Goal: Task Accomplishment & Management: Manage account settings

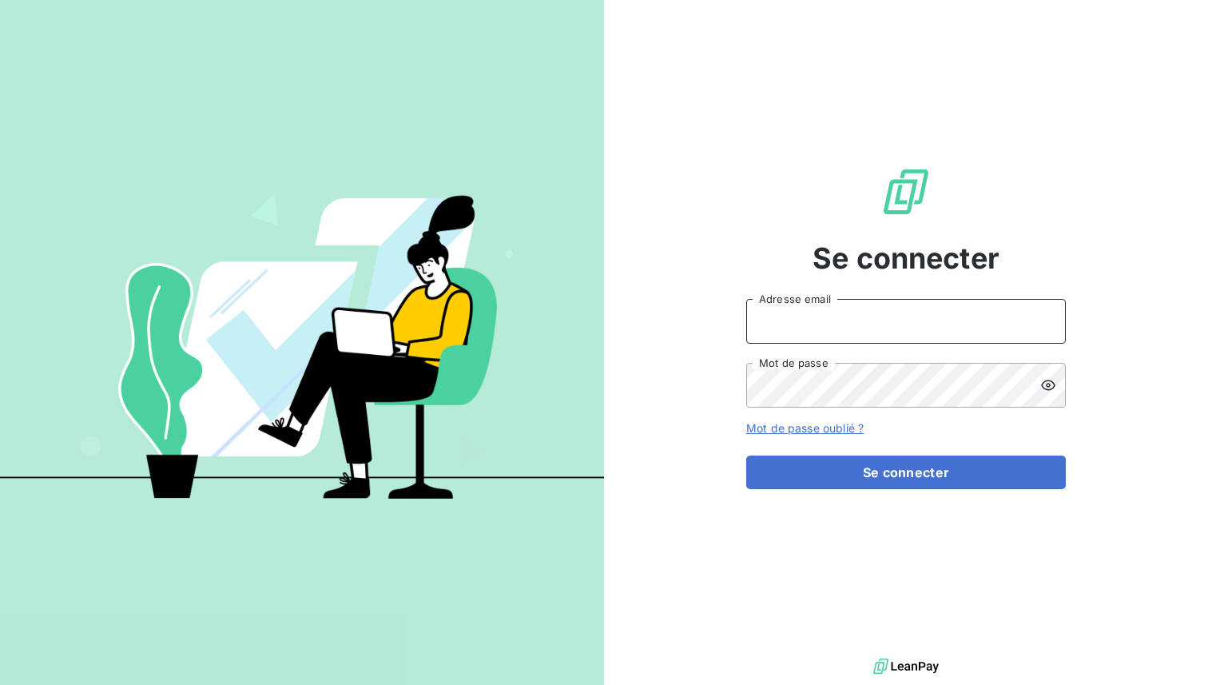
click at [849, 323] on input "Adresse email" at bounding box center [906, 321] width 320 height 45
click at [746, 455] on button "Se connecter" at bounding box center [906, 472] width 320 height 34
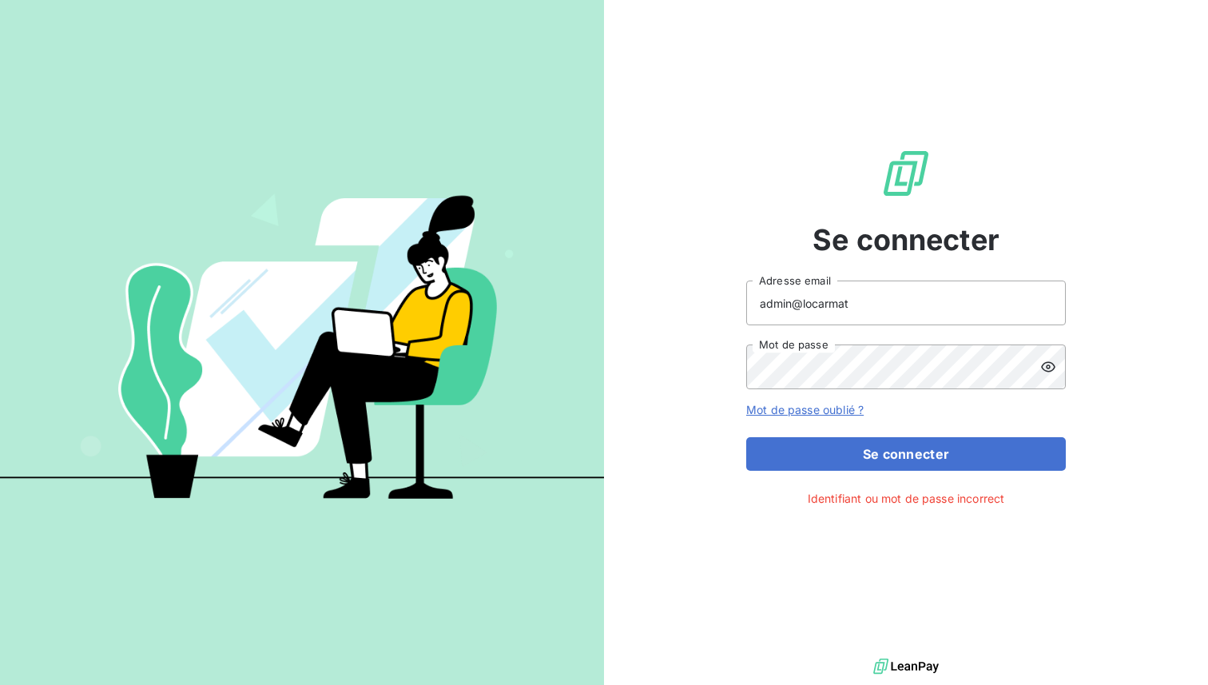
click at [1049, 365] on icon at bounding box center [1048, 367] width 14 height 10
click at [813, 302] on input "admin@locarmat" at bounding box center [906, 302] width 320 height 45
type input "admin@lorcamat"
click at [746, 437] on button "Se connecter" at bounding box center [906, 454] width 320 height 34
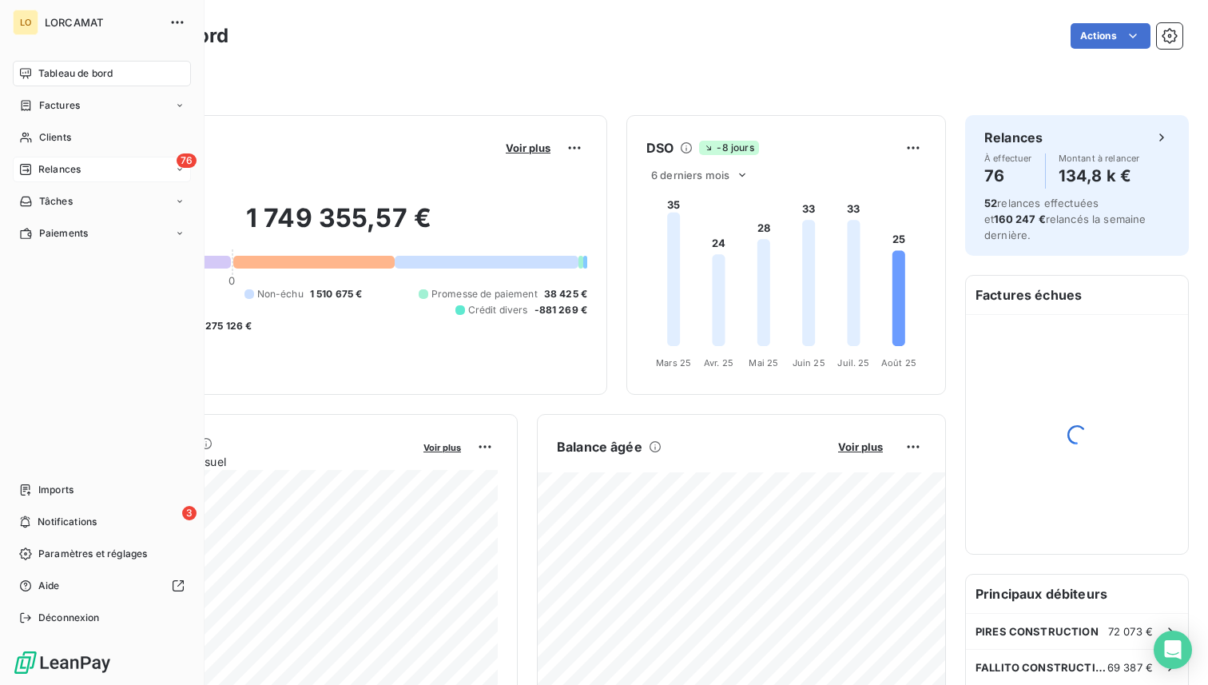
click at [62, 168] on span "Relances" at bounding box center [59, 169] width 42 height 14
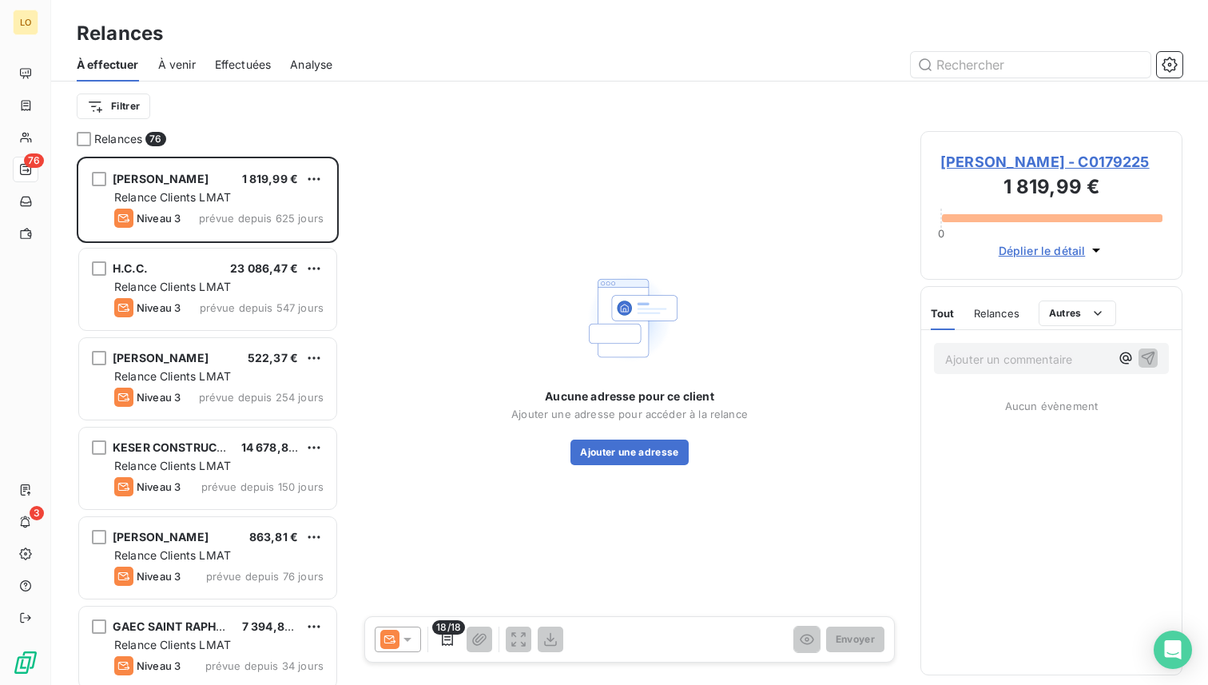
scroll to position [528, 262]
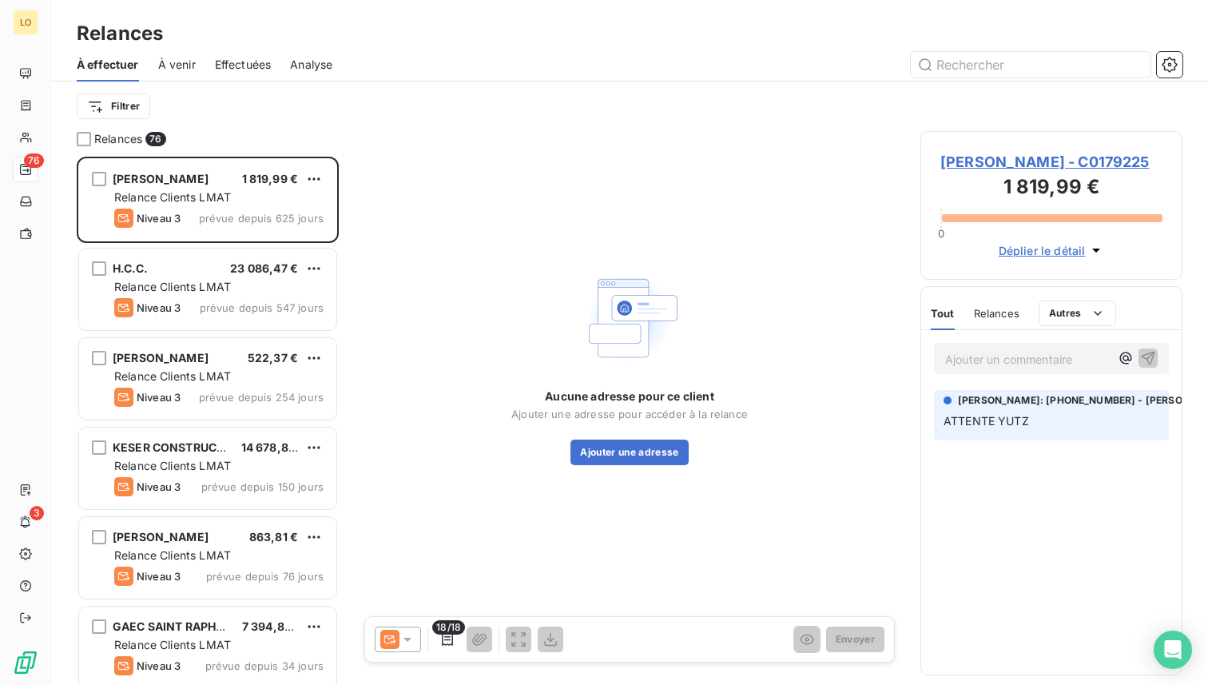
click at [239, 65] on span "Effectuées" at bounding box center [243, 65] width 57 height 16
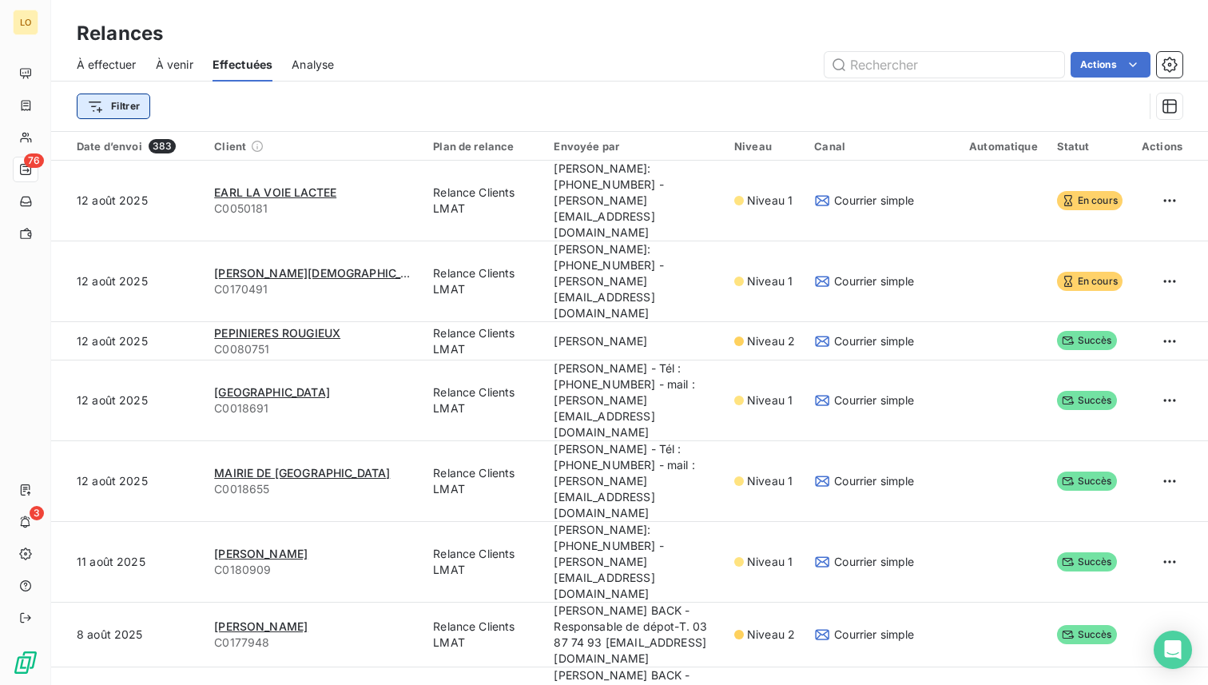
click at [129, 109] on html "LO 76 3 Relances À effectuer À venir Effectuées Analyse Actions Filtrer Date d’…" at bounding box center [604, 342] width 1208 height 685
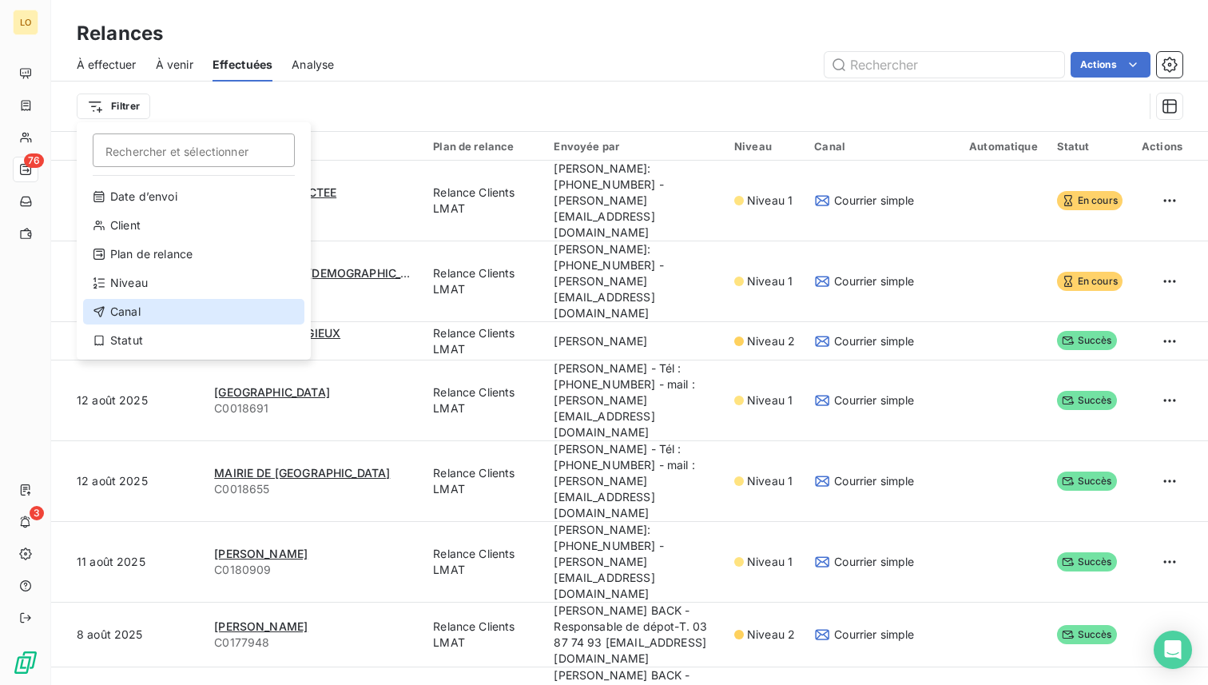
click at [146, 311] on div "Canal" at bounding box center [193, 312] width 221 height 26
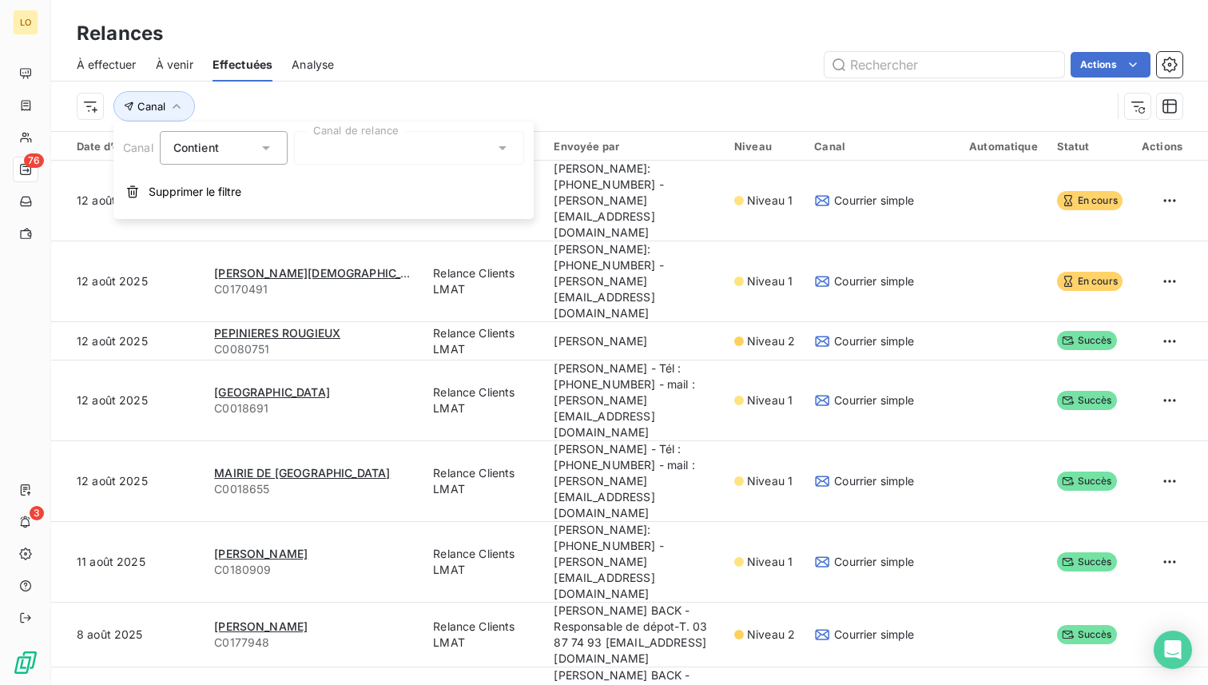
click at [365, 157] on div at bounding box center [409, 148] width 230 height 34
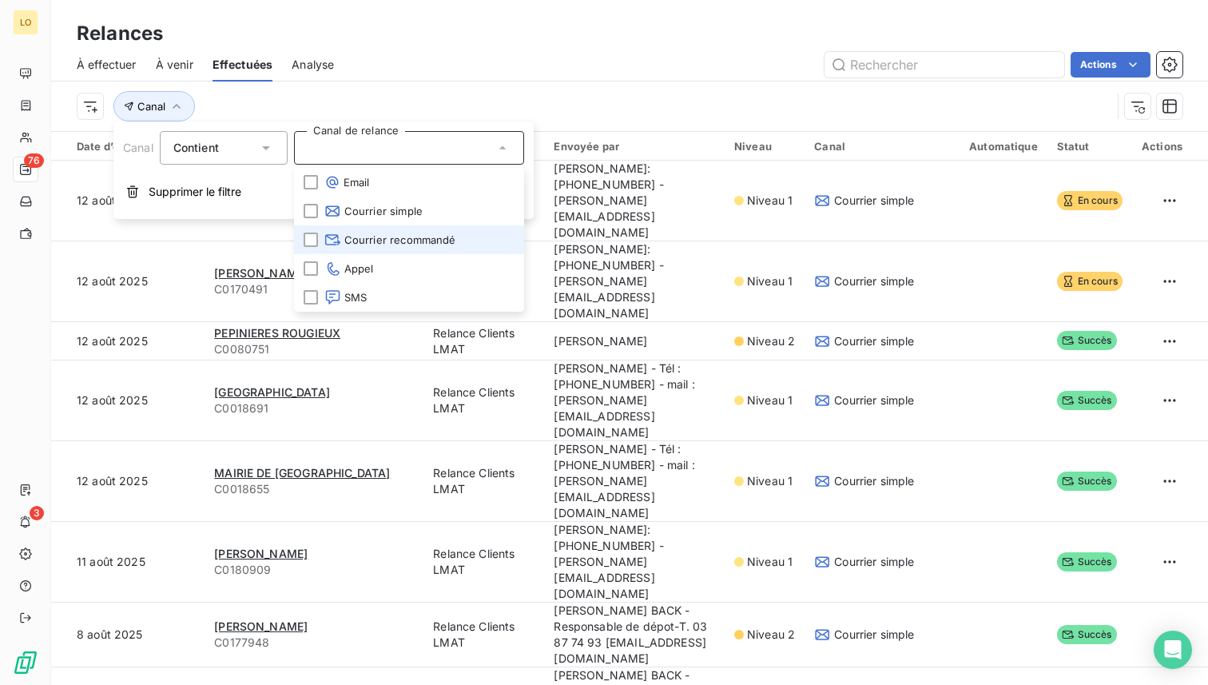
click at [362, 243] on span "Courrier recommandé" at bounding box center [390, 240] width 132 height 16
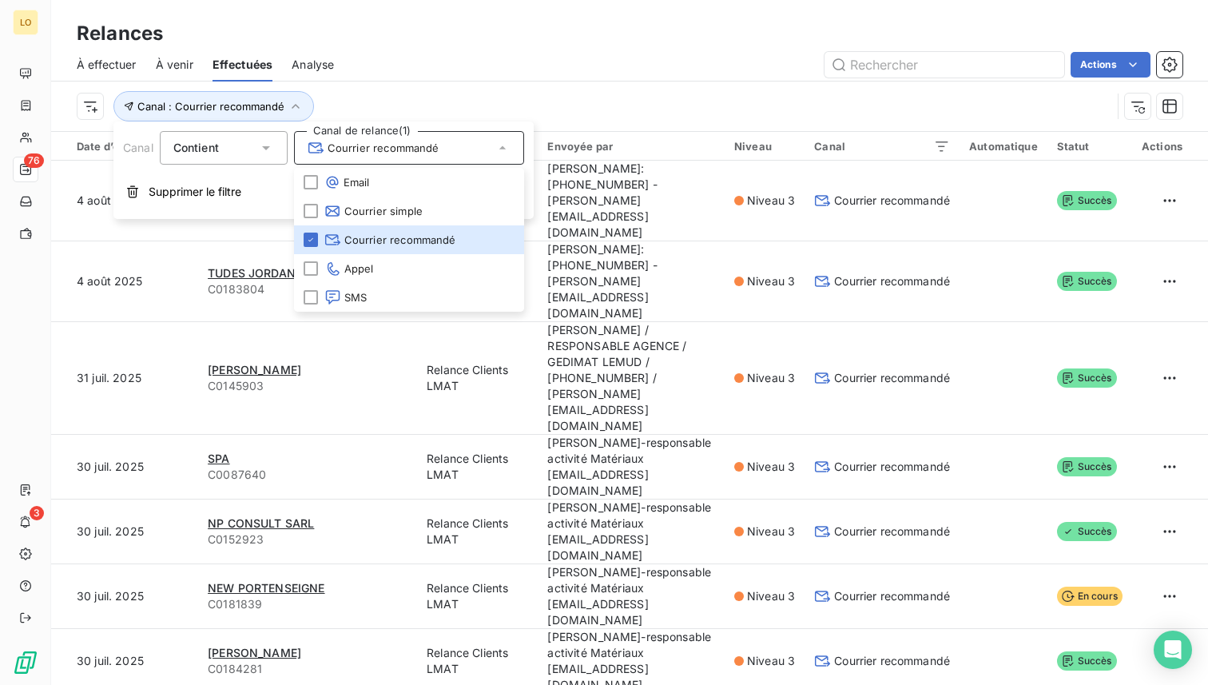
click at [358, 112] on div "Canal : Courrier recommandé" at bounding box center [594, 106] width 1034 height 30
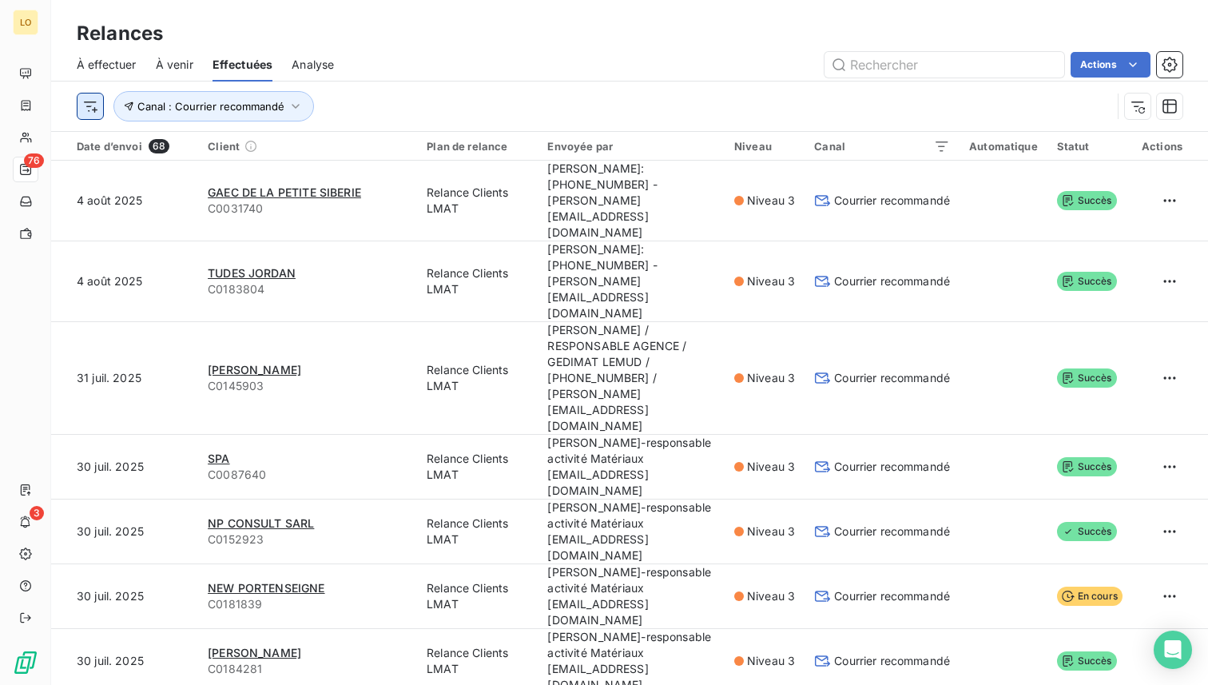
click at [94, 115] on html "LO 76 3 Relances À effectuer À venir Effectuées Analyse Actions Canal : Courrie…" at bounding box center [604, 342] width 1208 height 685
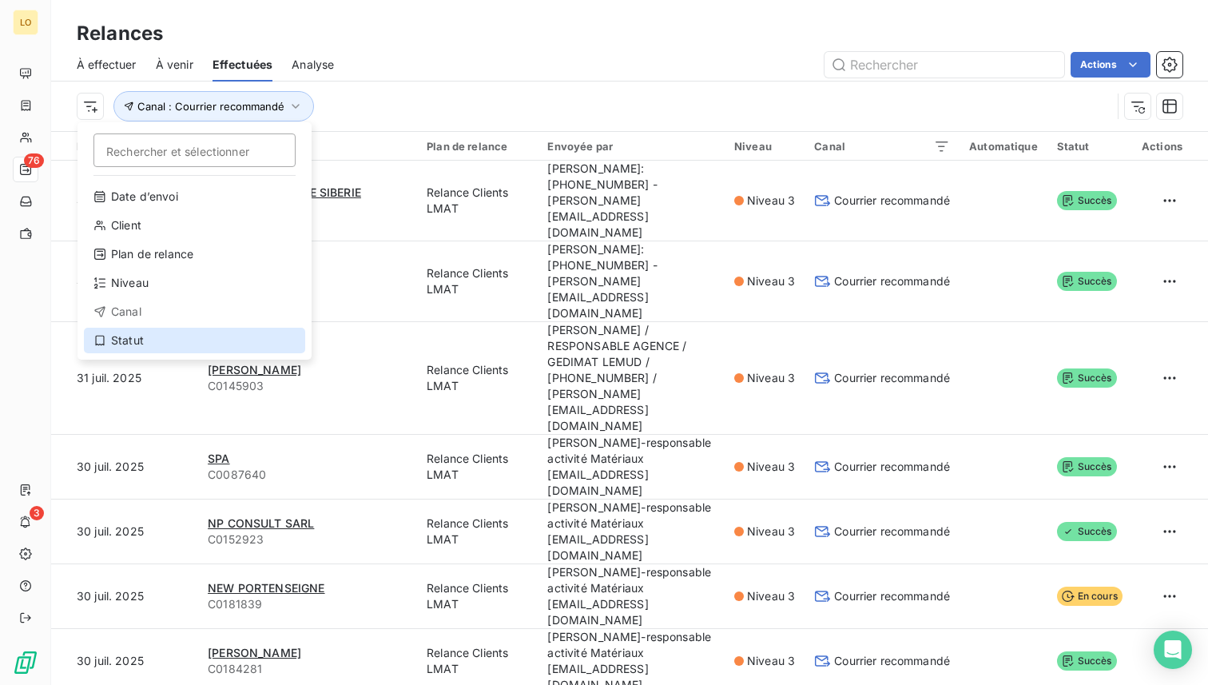
click at [129, 333] on div "Statut" at bounding box center [194, 340] width 221 height 26
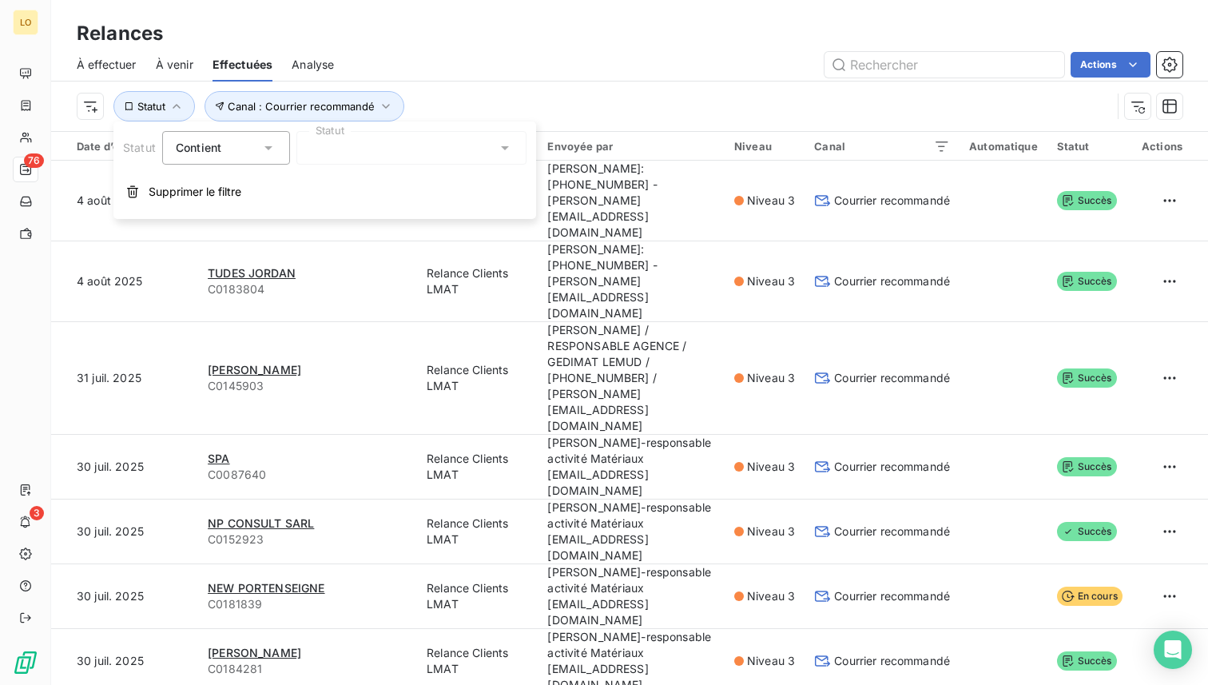
click at [336, 145] on div at bounding box center [411, 148] width 230 height 34
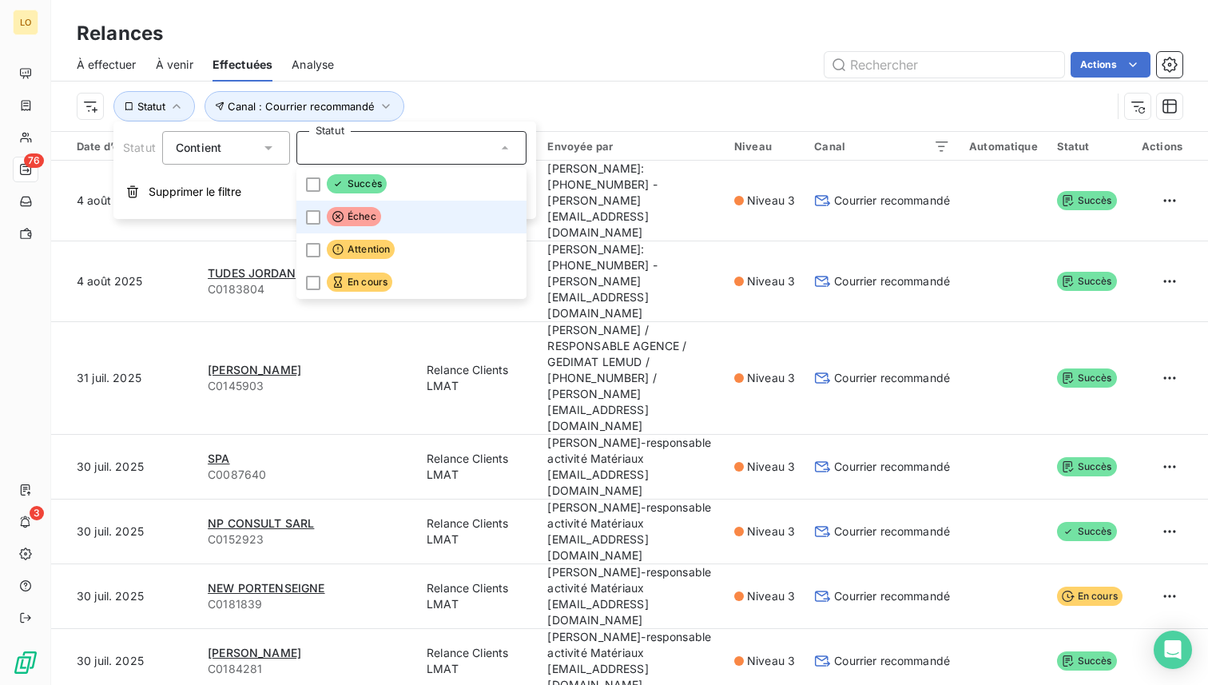
click at [346, 211] on span "Échec" at bounding box center [354, 216] width 54 height 19
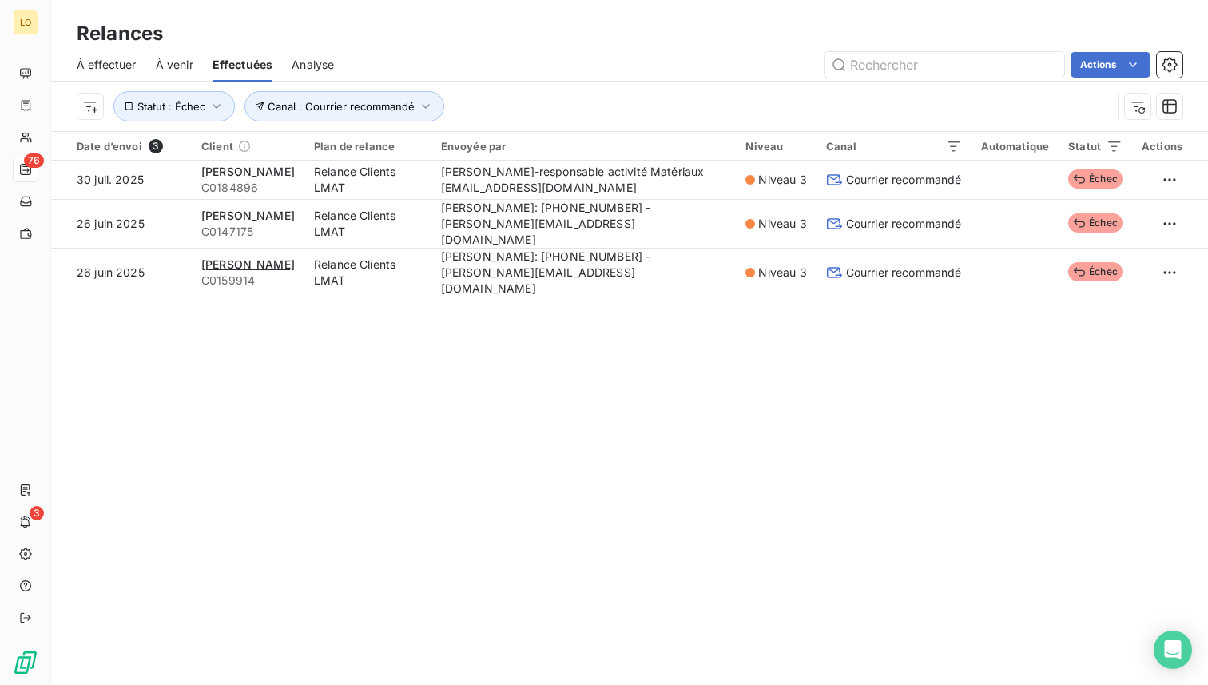
click at [653, 73] on div "Actions" at bounding box center [767, 65] width 829 height 26
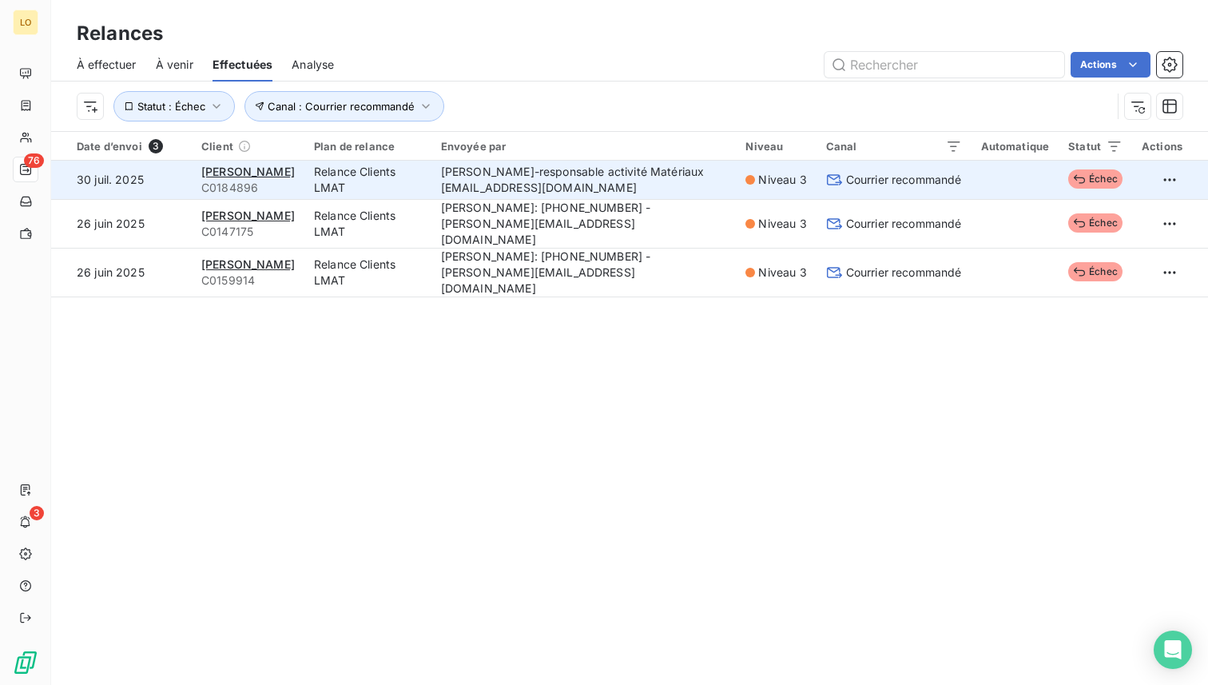
click at [1034, 189] on td at bounding box center [1015, 180] width 88 height 38
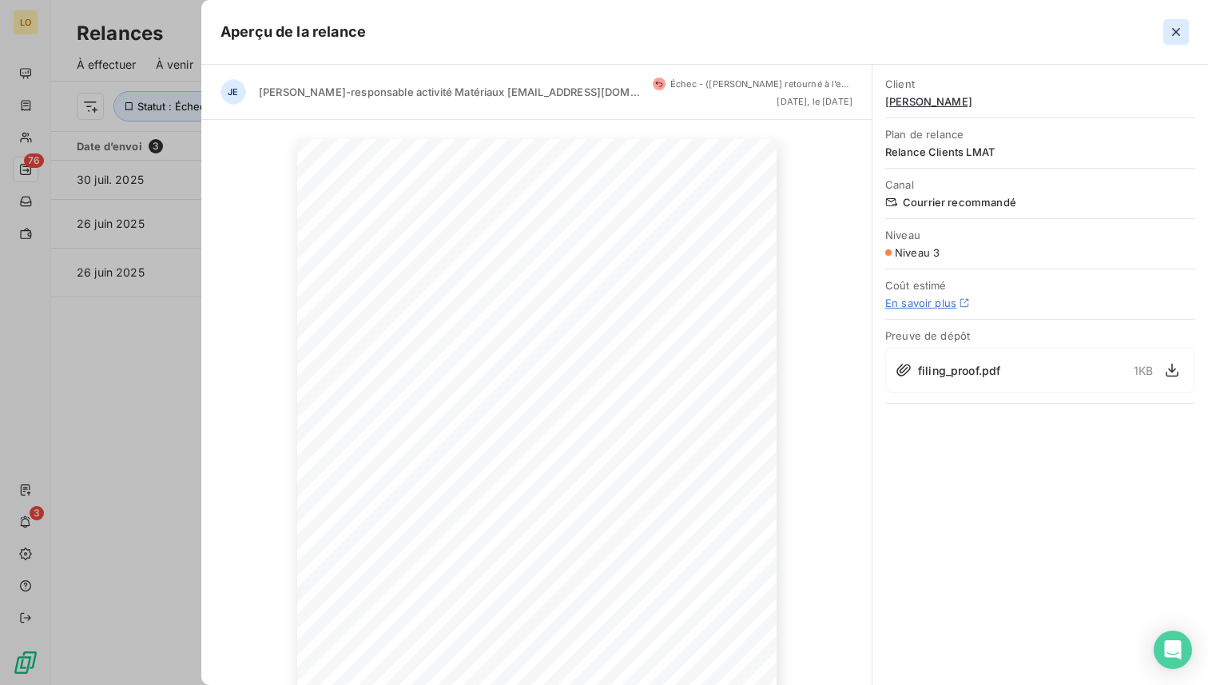
click at [1173, 35] on icon "button" at bounding box center [1176, 32] width 8 height 8
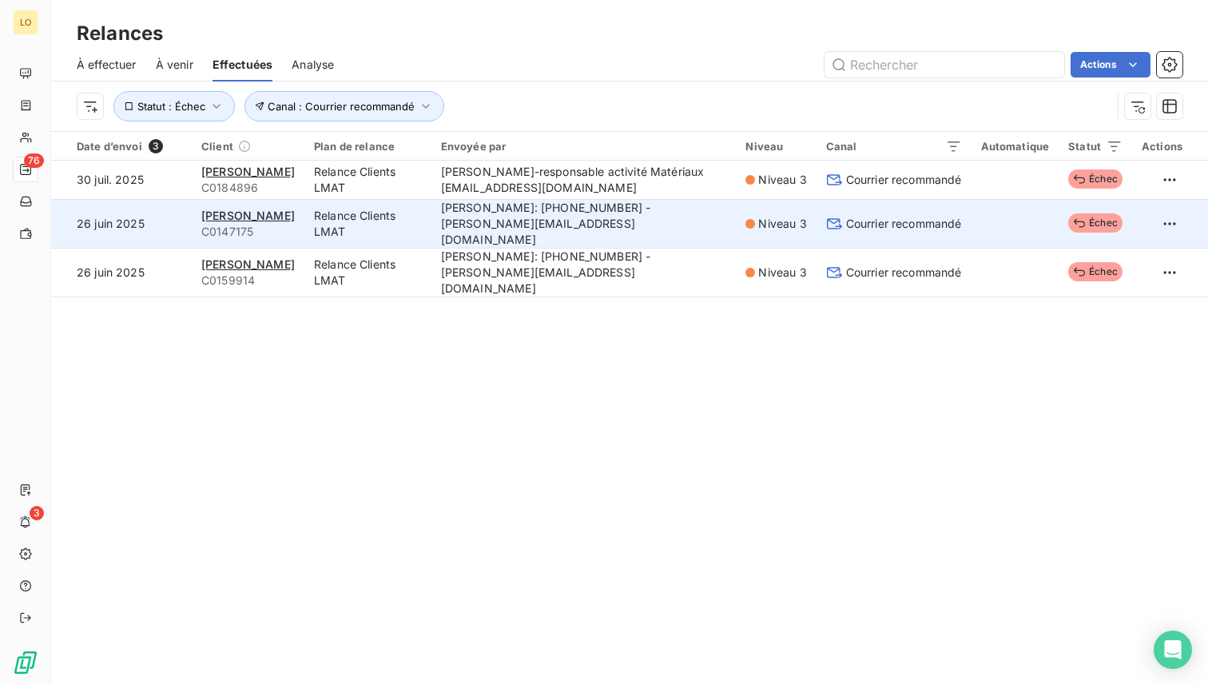
click at [1034, 220] on td at bounding box center [1015, 223] width 88 height 49
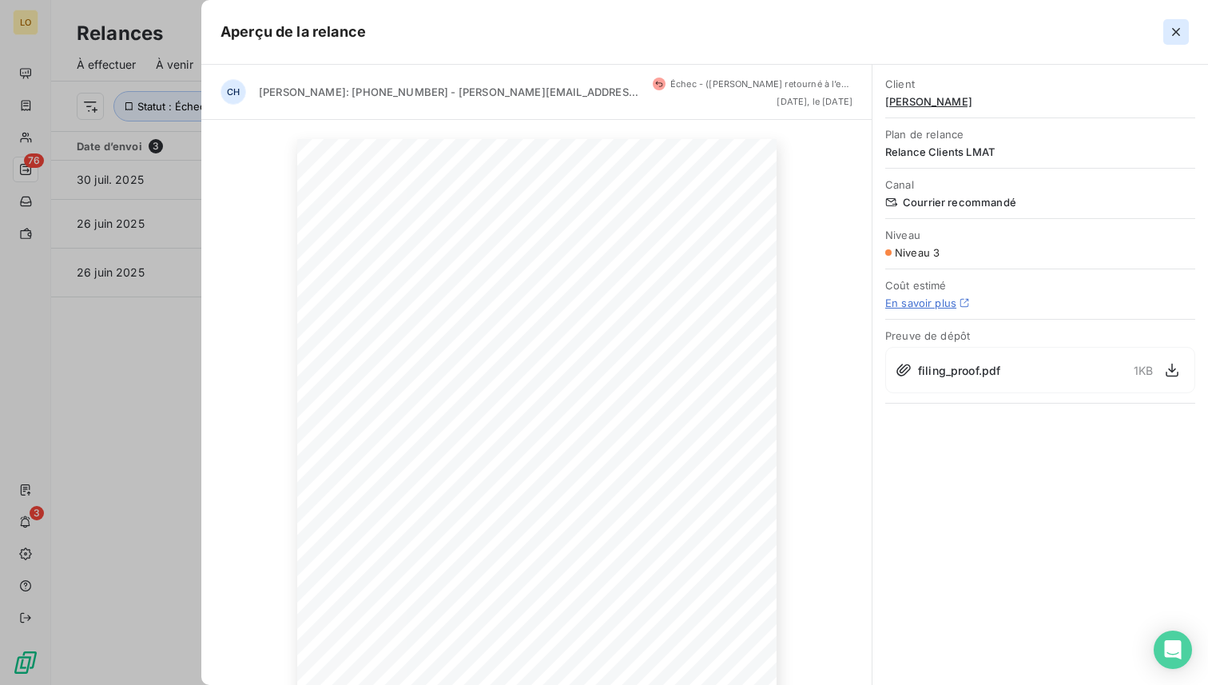
click at [1177, 31] on icon "button" at bounding box center [1176, 32] width 16 height 16
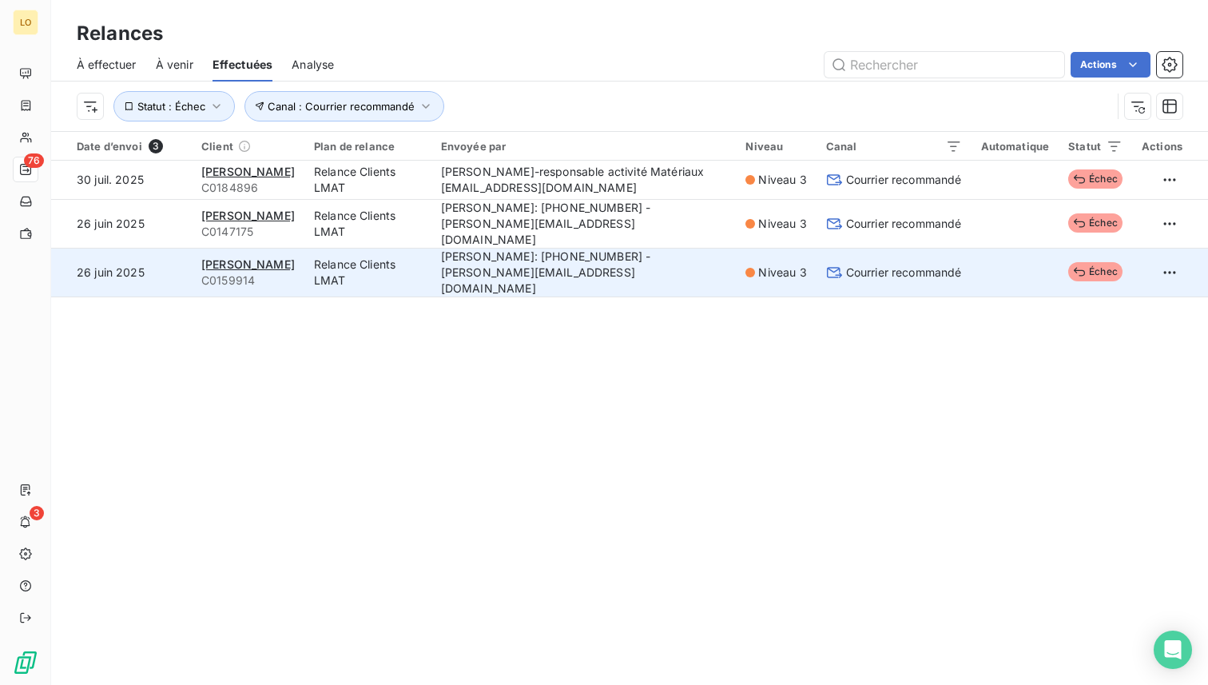
click at [991, 252] on td at bounding box center [1015, 272] width 88 height 49
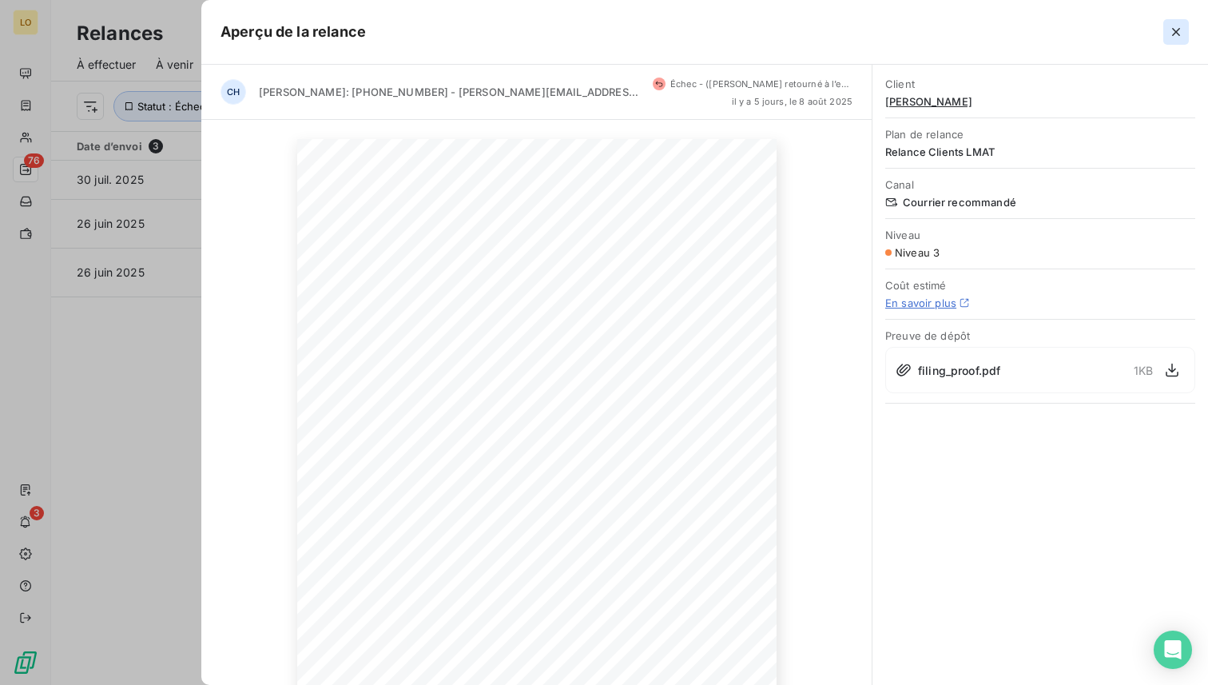
click at [1169, 41] on button "button" at bounding box center [1176, 32] width 26 height 26
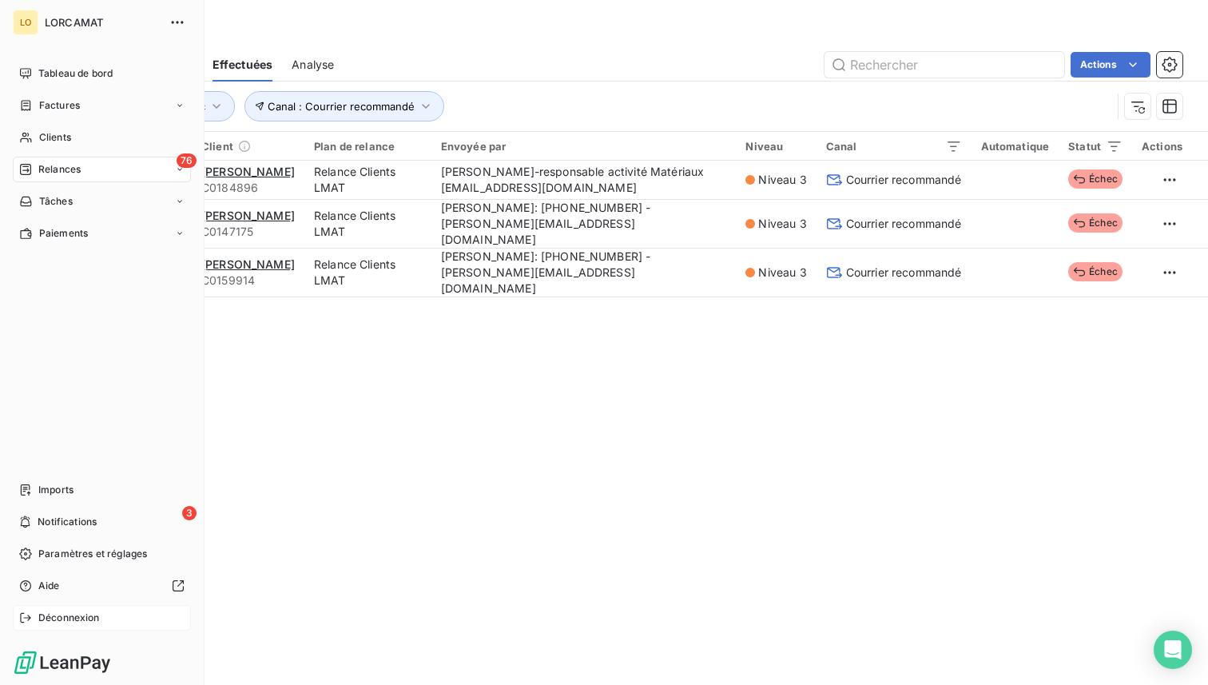
click at [26, 621] on icon at bounding box center [25, 617] width 13 height 13
